Goal: Task Accomplishment & Management: Manage account settings

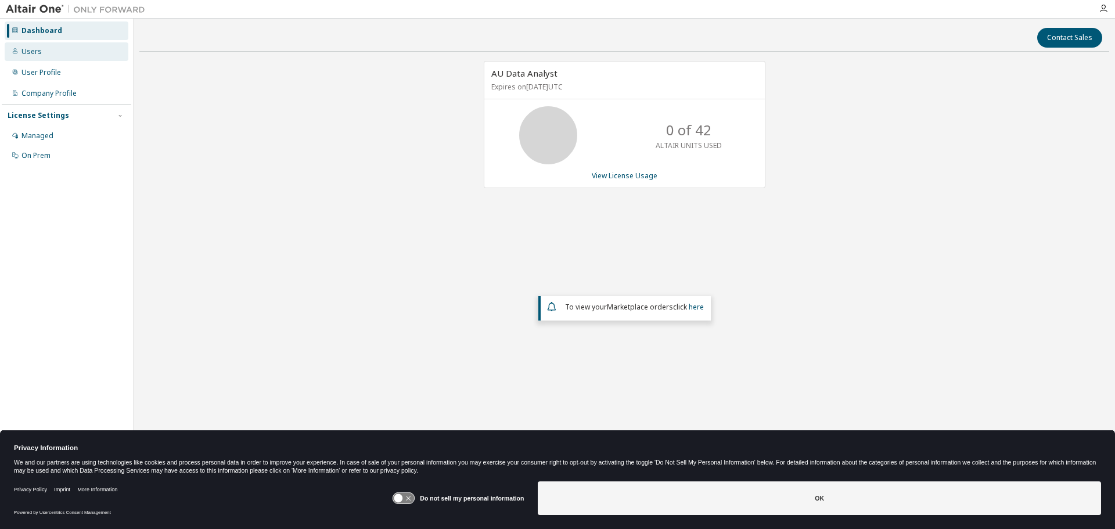
click at [24, 48] on div "Users" at bounding box center [31, 51] width 20 height 9
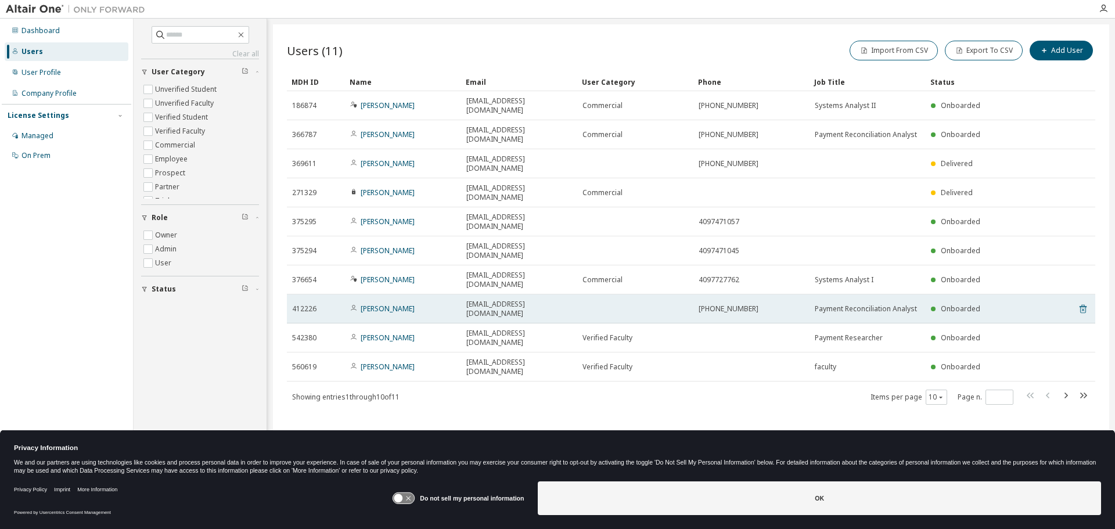
click at [1082, 308] on icon at bounding box center [1083, 309] width 3 height 3
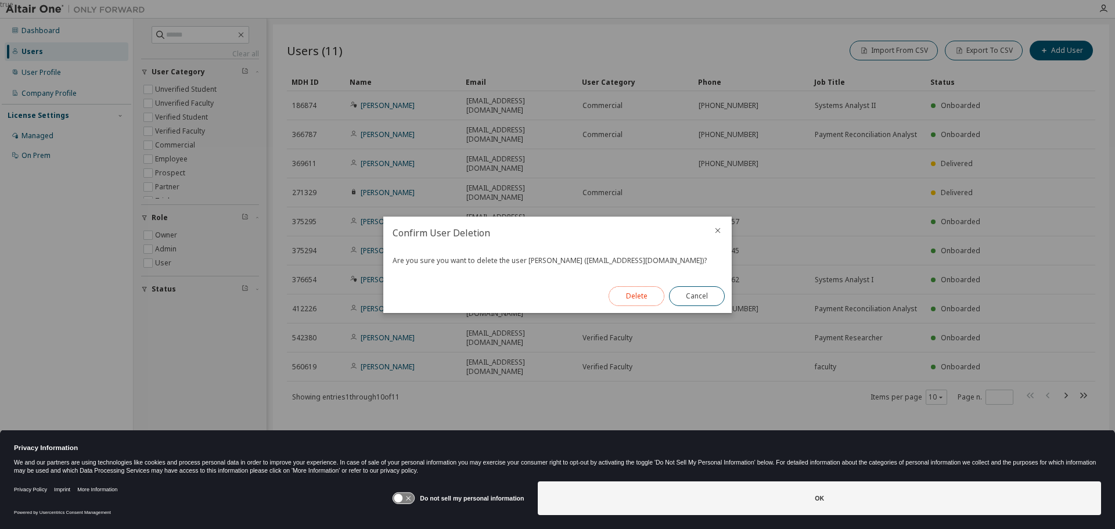
click at [641, 297] on button "Delete" at bounding box center [637, 296] width 56 height 20
click at [695, 297] on button "Close" at bounding box center [697, 296] width 56 height 20
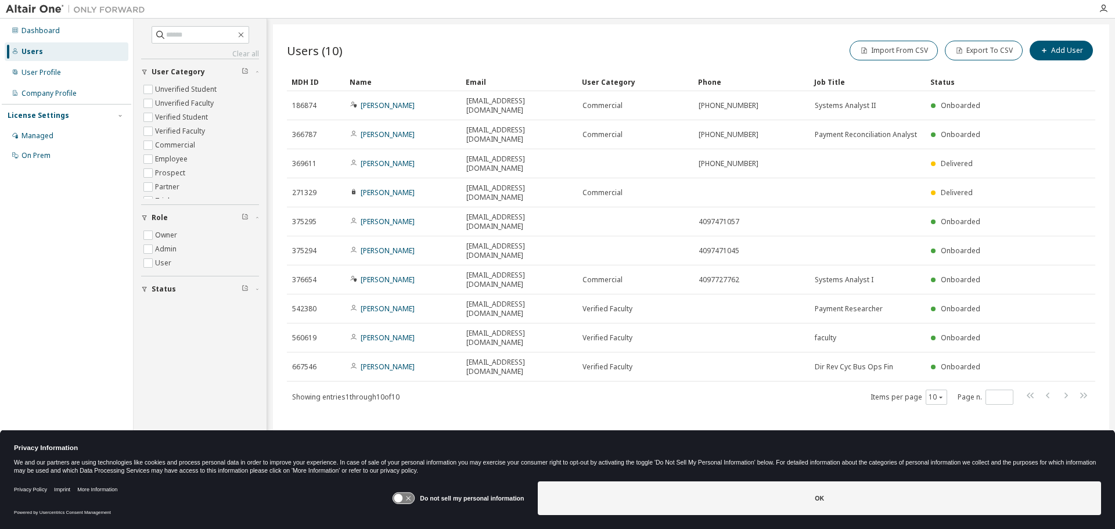
scroll to position [37, 0]
click at [942, 394] on icon "button" at bounding box center [941, 397] width 7 height 7
click at [939, 375] on div "100" at bounding box center [972, 376] width 93 height 14
click at [148, 289] on icon "button" at bounding box center [144, 289] width 7 height 7
click at [46, 138] on div "Managed" at bounding box center [37, 135] width 32 height 9
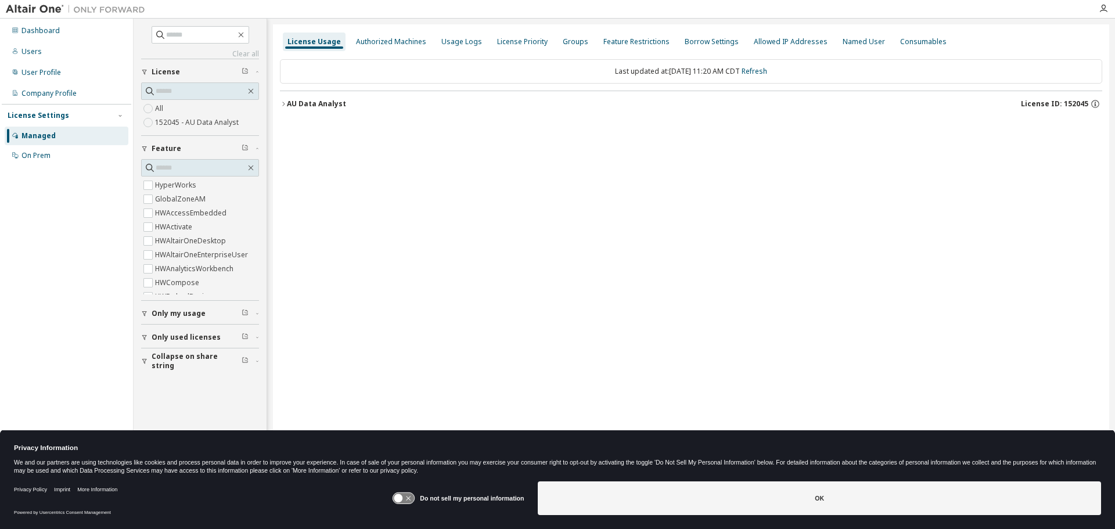
click at [148, 336] on div "button" at bounding box center [146, 337] width 10 height 7
click at [286, 98] on button "AU Data Analyst License ID: 152045" at bounding box center [691, 104] width 823 height 26
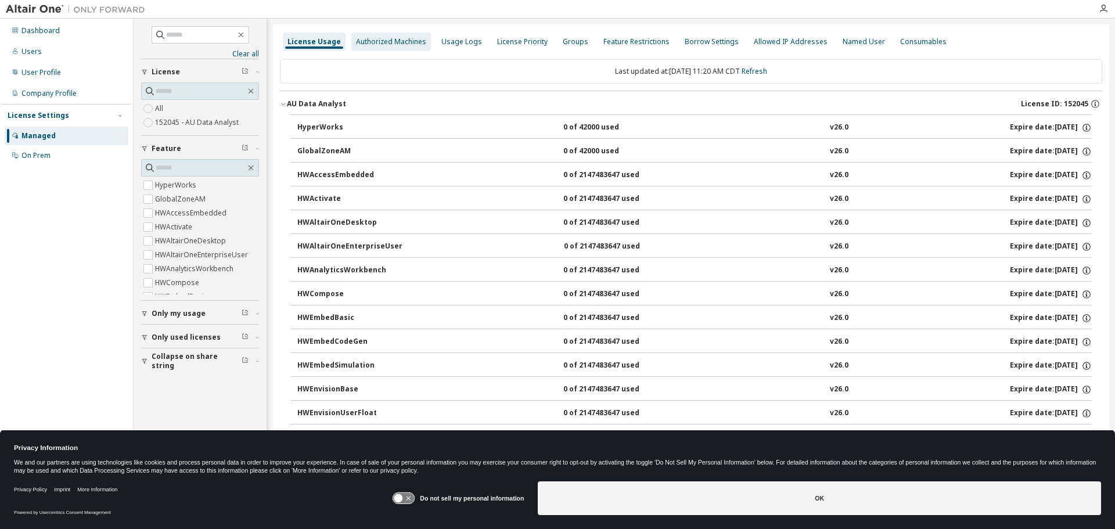
click at [410, 40] on div "Authorized Machines" at bounding box center [391, 41] width 70 height 9
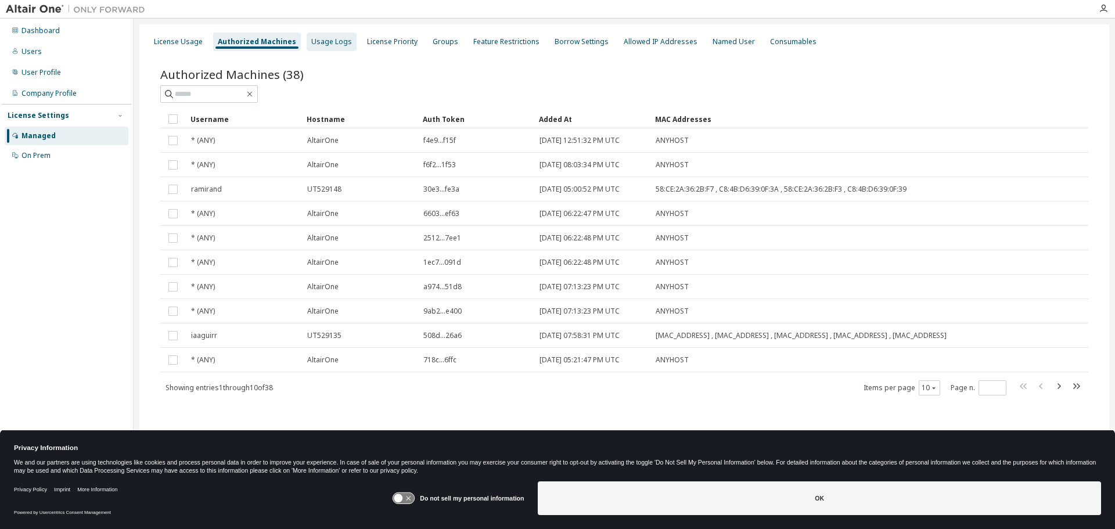
click at [319, 41] on div "Usage Logs" at bounding box center [331, 41] width 41 height 9
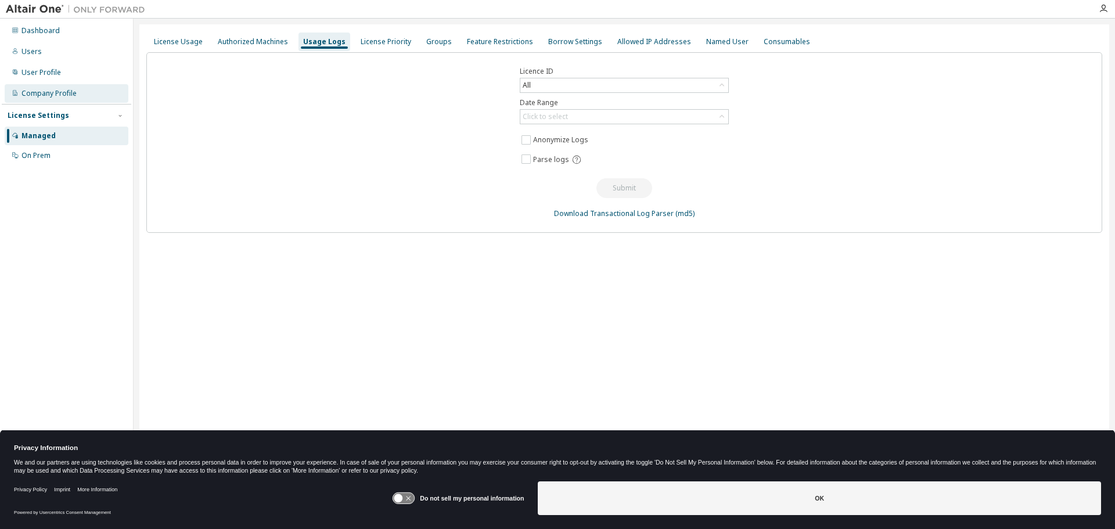
click at [35, 93] on div "Company Profile" at bounding box center [48, 93] width 55 height 9
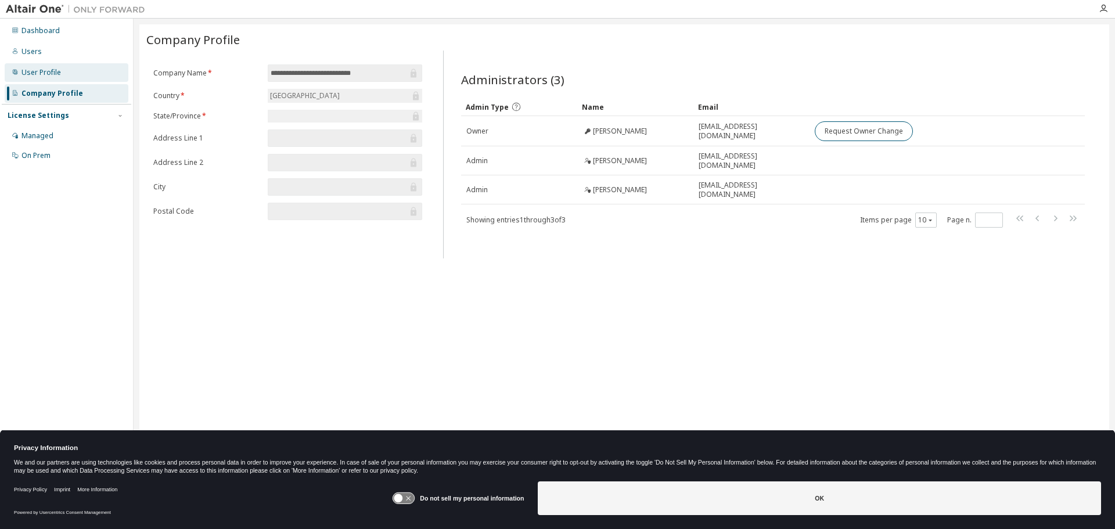
click at [34, 77] on div "User Profile" at bounding box center [41, 72] width 40 height 9
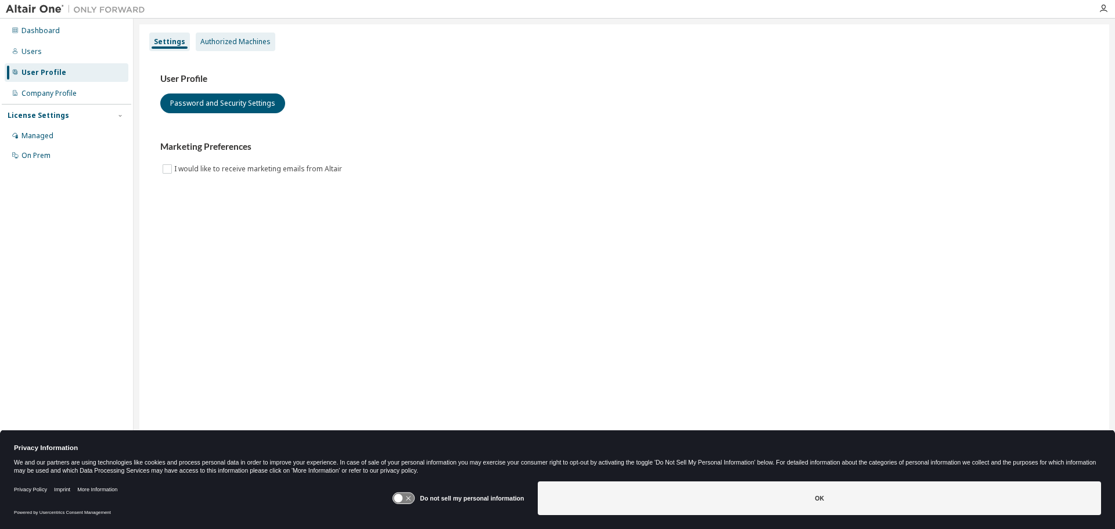
click at [211, 42] on div "Authorized Machines" at bounding box center [235, 41] width 70 height 9
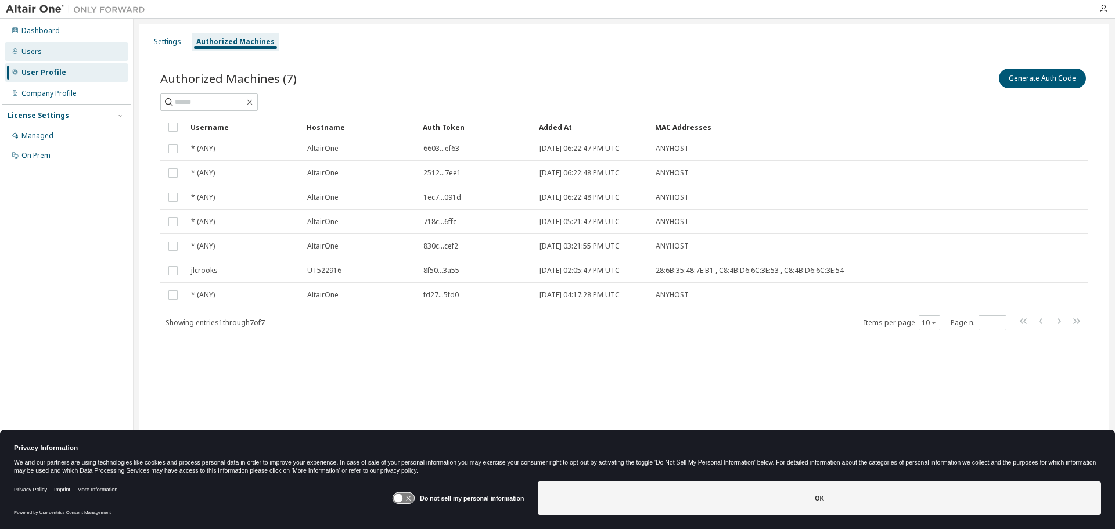
click at [29, 52] on div "Users" at bounding box center [31, 51] width 20 height 9
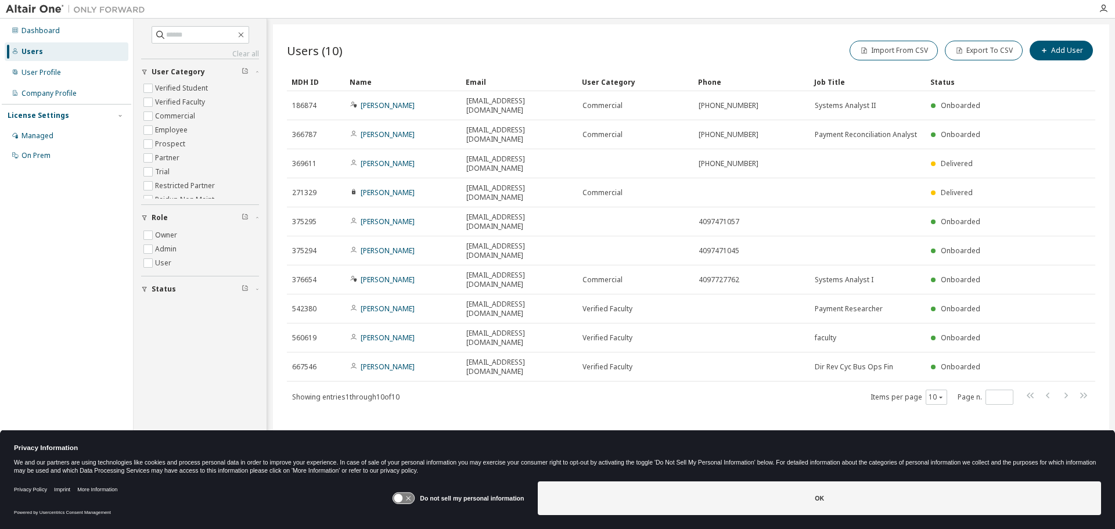
scroll to position [37, 0]
click at [39, 96] on div "Company Profile" at bounding box center [48, 93] width 55 height 9
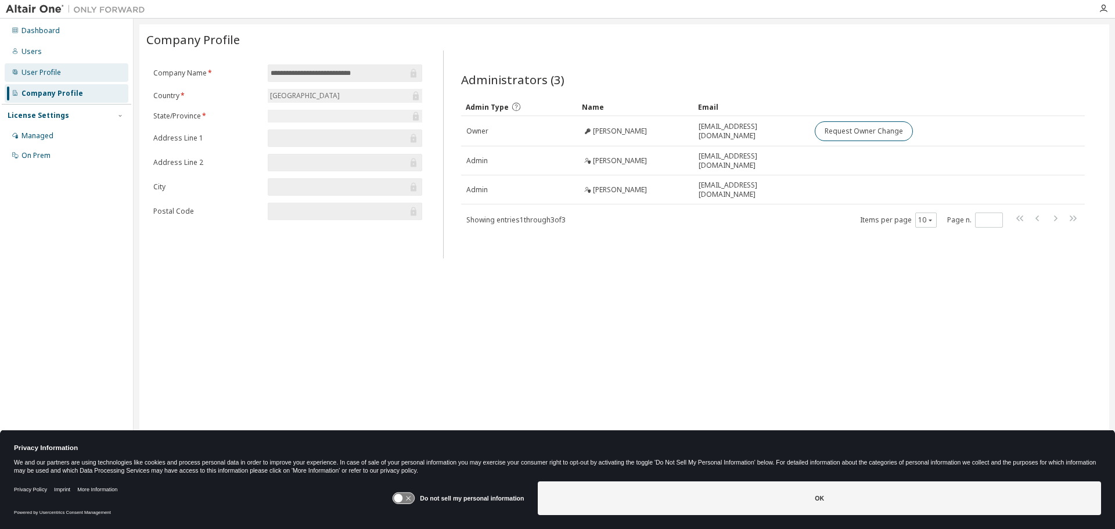
click at [37, 74] on div "User Profile" at bounding box center [41, 72] width 40 height 9
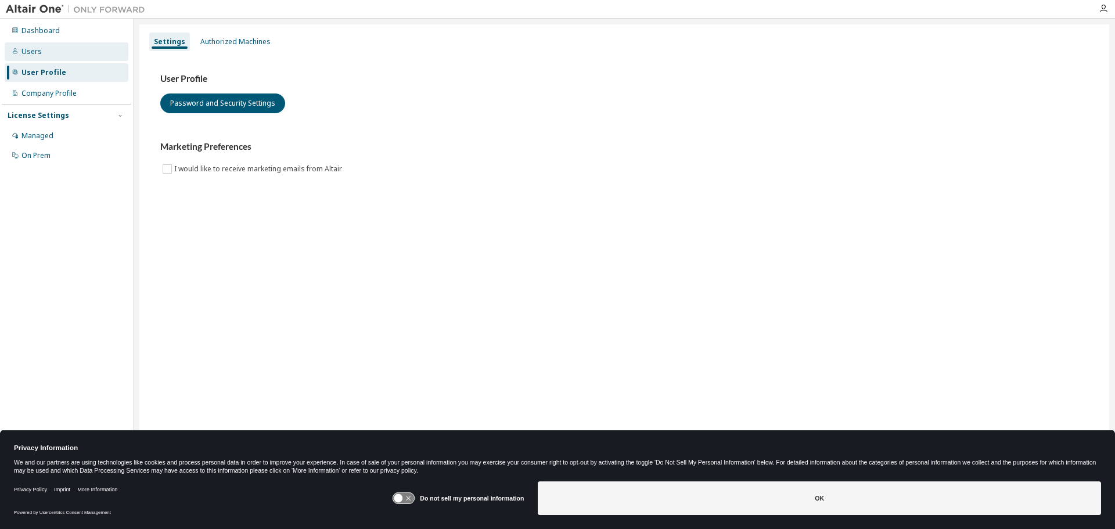
click at [31, 55] on div "Users" at bounding box center [31, 51] width 20 height 9
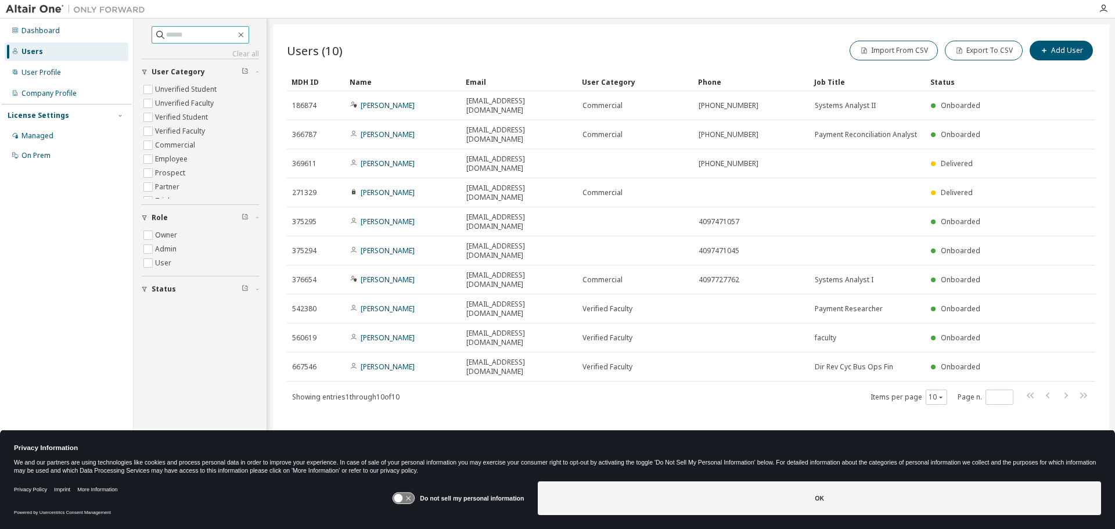
click at [191, 42] on span at bounding box center [201, 34] width 98 height 17
click at [190, 35] on input "text" at bounding box center [201, 35] width 70 height 12
type input "*******"
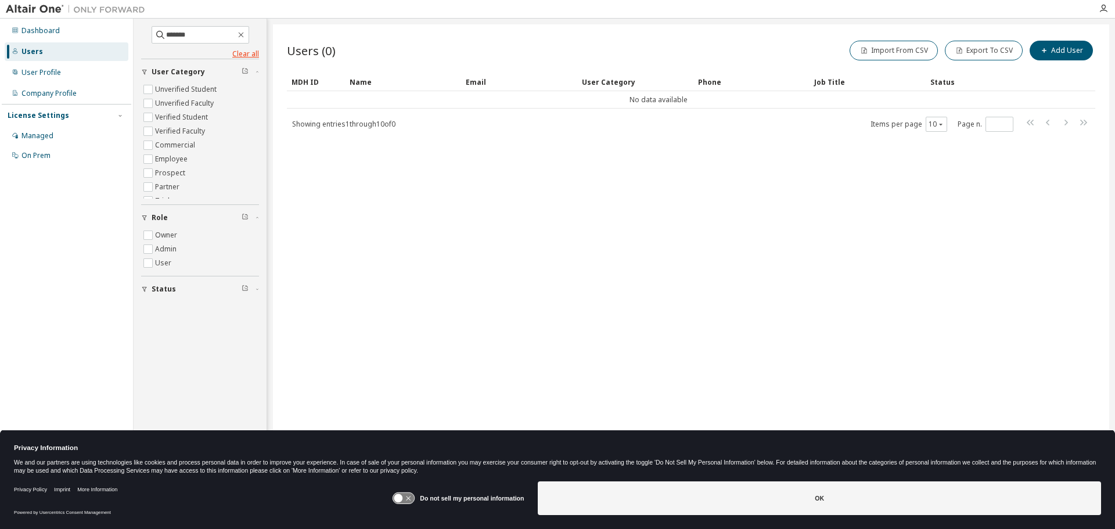
click at [246, 55] on link "Clear all" at bounding box center [200, 53] width 118 height 9
click at [37, 65] on div "User Profile" at bounding box center [67, 72] width 124 height 19
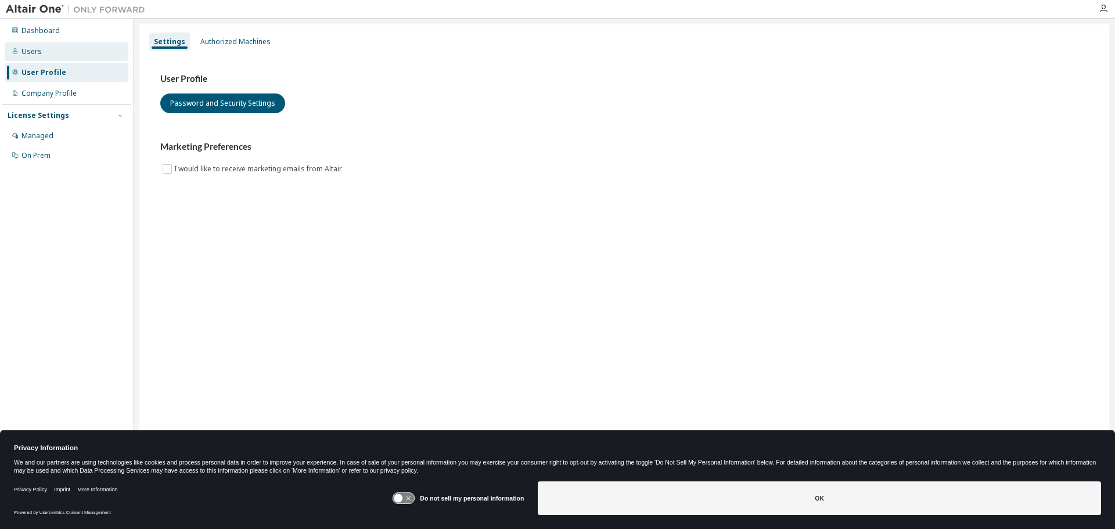
click at [34, 46] on div "Users" at bounding box center [67, 51] width 124 height 19
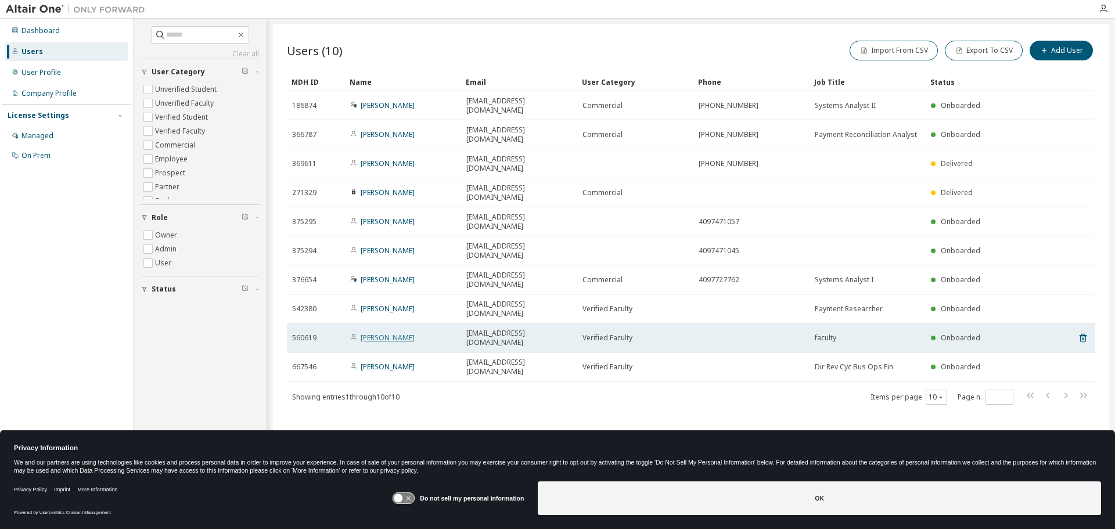
click at [400, 333] on link "Kamil Khanipov" at bounding box center [388, 338] width 54 height 10
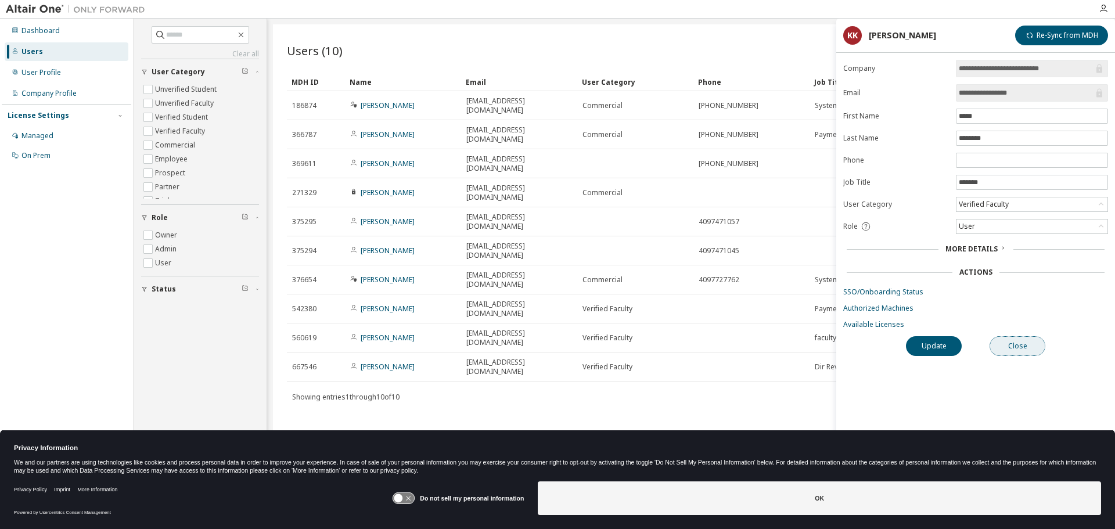
click at [1018, 352] on button "Close" at bounding box center [1018, 346] width 56 height 20
